Goal: Transaction & Acquisition: Purchase product/service

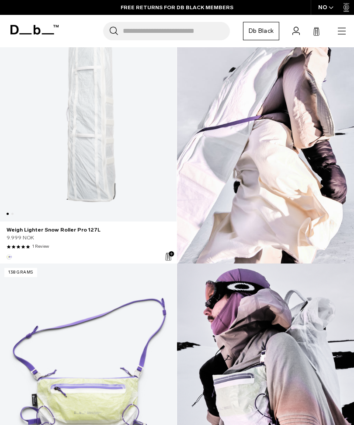
scroll to position [446, 0]
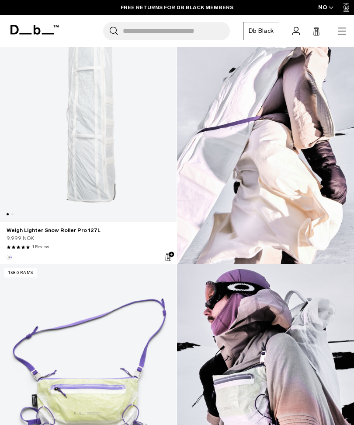
click at [340, 31] on icon "button" at bounding box center [342, 31] width 8 height 0
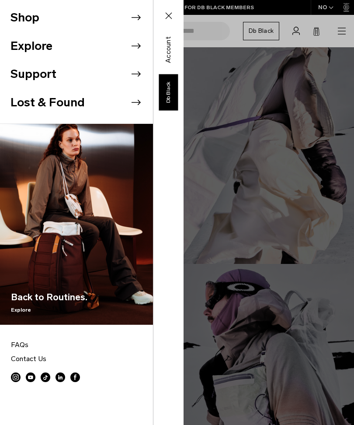
click at [97, 14] on li "Shop" at bounding box center [81, 17] width 143 height 28
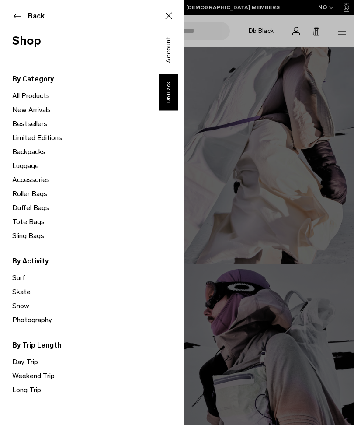
click at [35, 387] on link "Long Trip" at bounding box center [82, 390] width 141 height 14
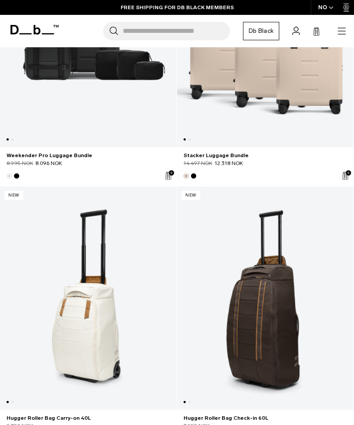
scroll to position [3476, 0]
